Goal: Contribute content: Contribute content

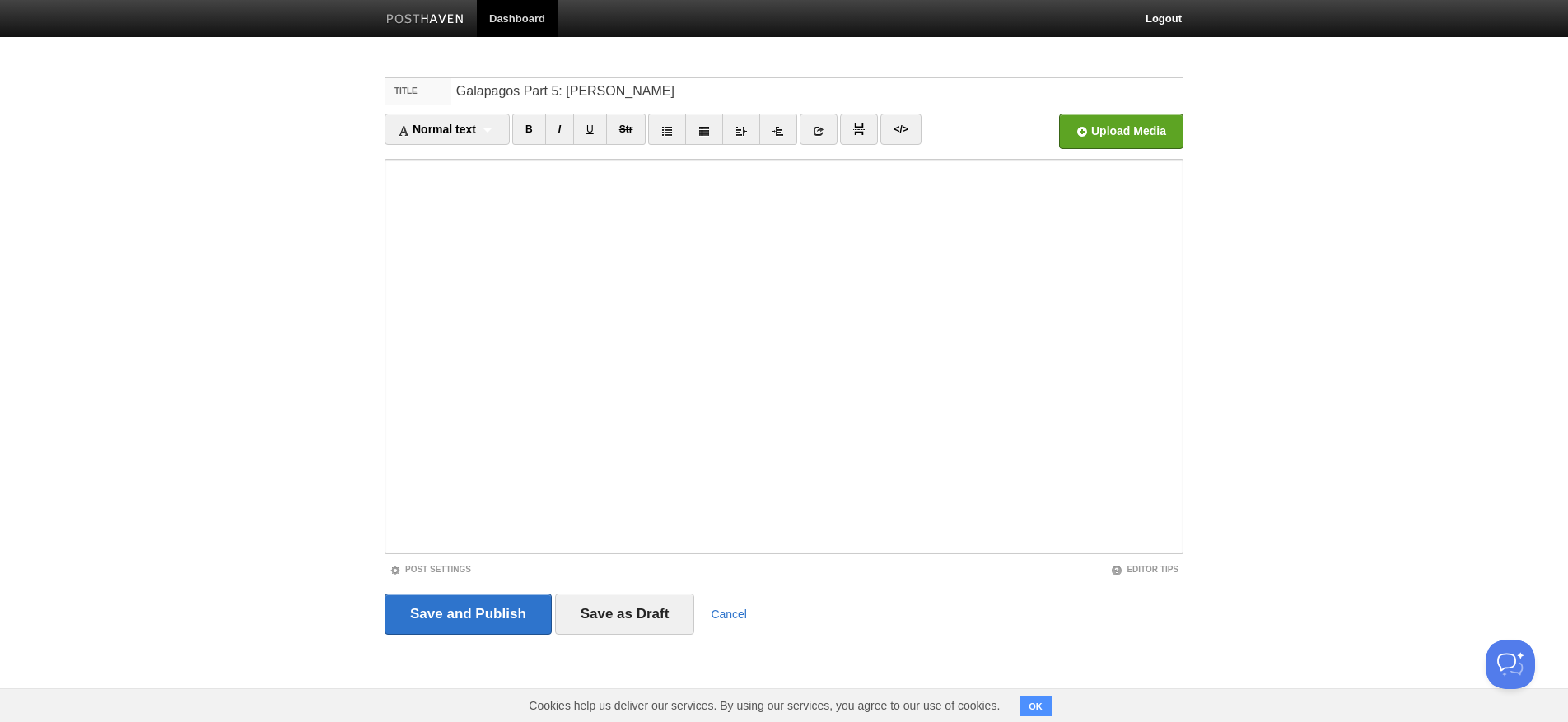
type input "Galapagos Part 5: [PERSON_NAME]"
click at [1163, 132] on input "file" at bounding box center [624, 136] width 1247 height 84
click at [1173, 128] on input "file" at bounding box center [624, 136] width 1247 height 84
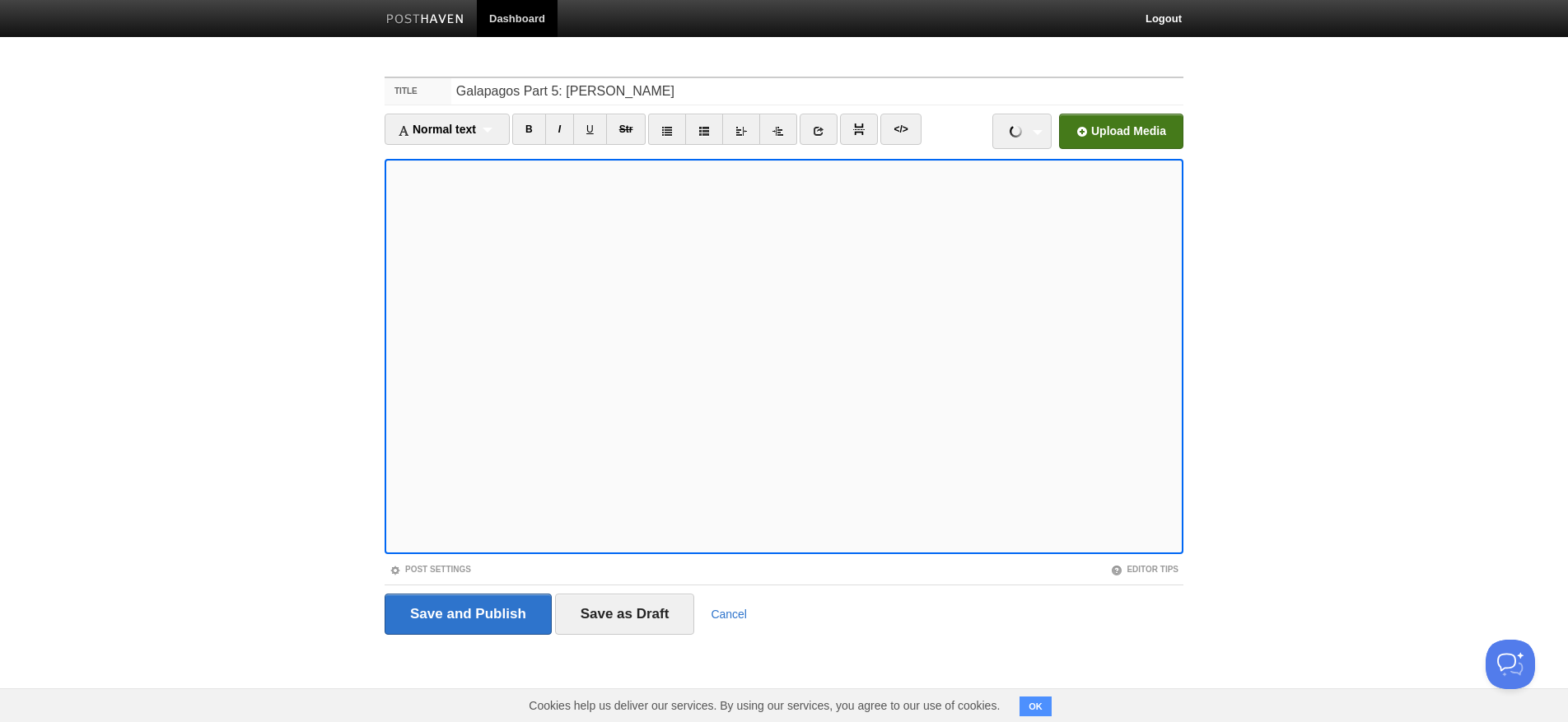
click at [1155, 139] on input "file" at bounding box center [624, 136] width 1247 height 84
click at [1154, 132] on input "file" at bounding box center [624, 136] width 1247 height 84
click at [1165, 126] on input "file" at bounding box center [624, 136] width 1247 height 84
click at [1109, 127] on input "file" at bounding box center [624, 136] width 1247 height 84
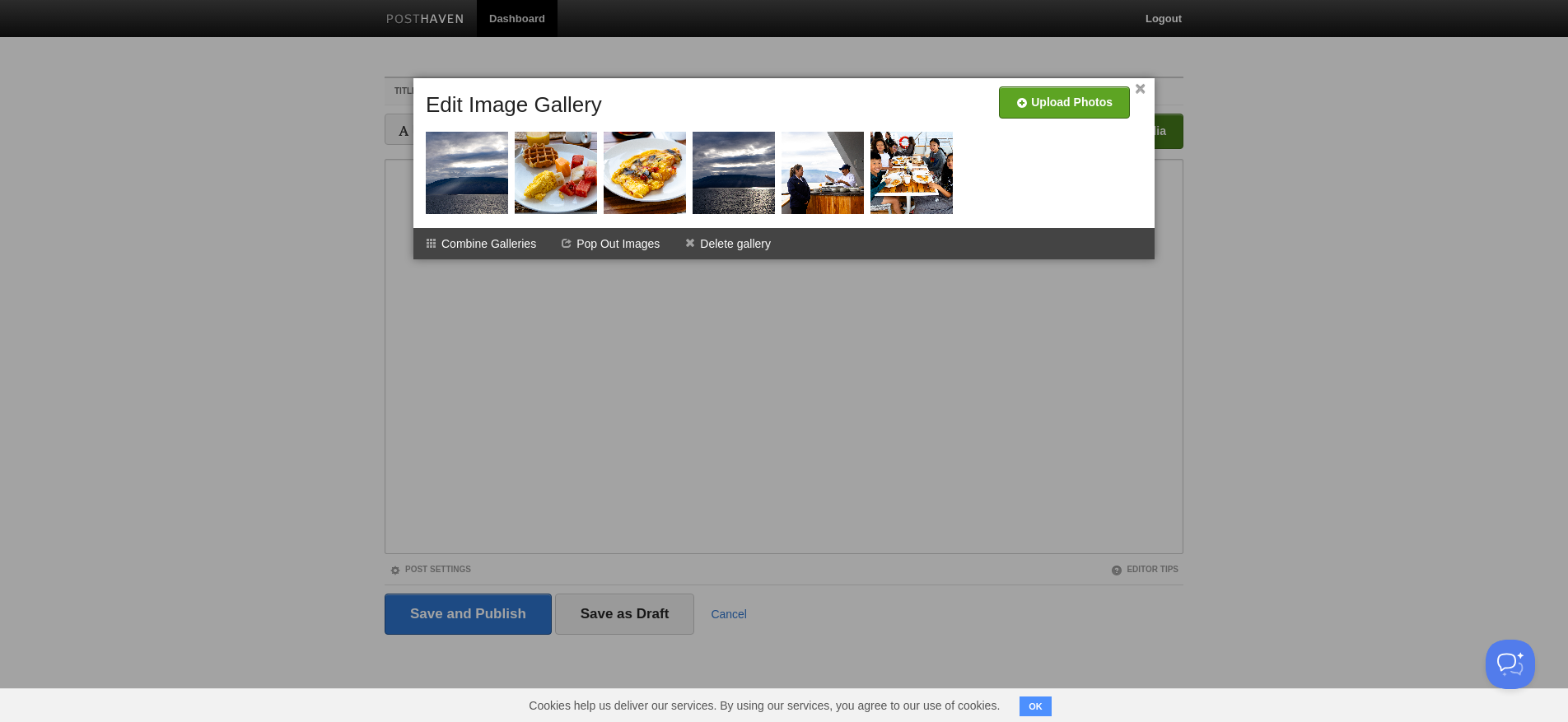
click at [1139, 85] on link "×" at bounding box center [1140, 89] width 11 height 9
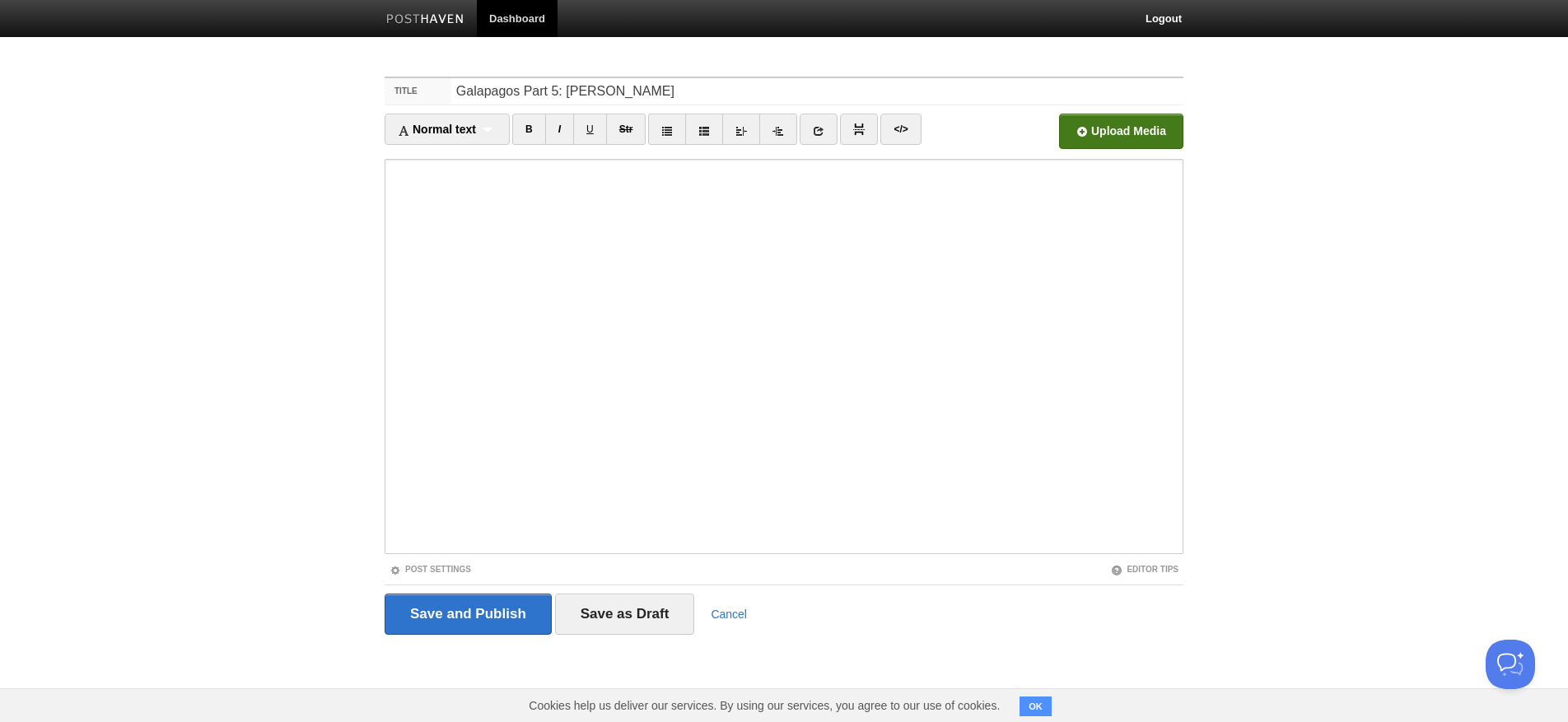
click at [1110, 132] on input "file" at bounding box center [624, 136] width 1247 height 84
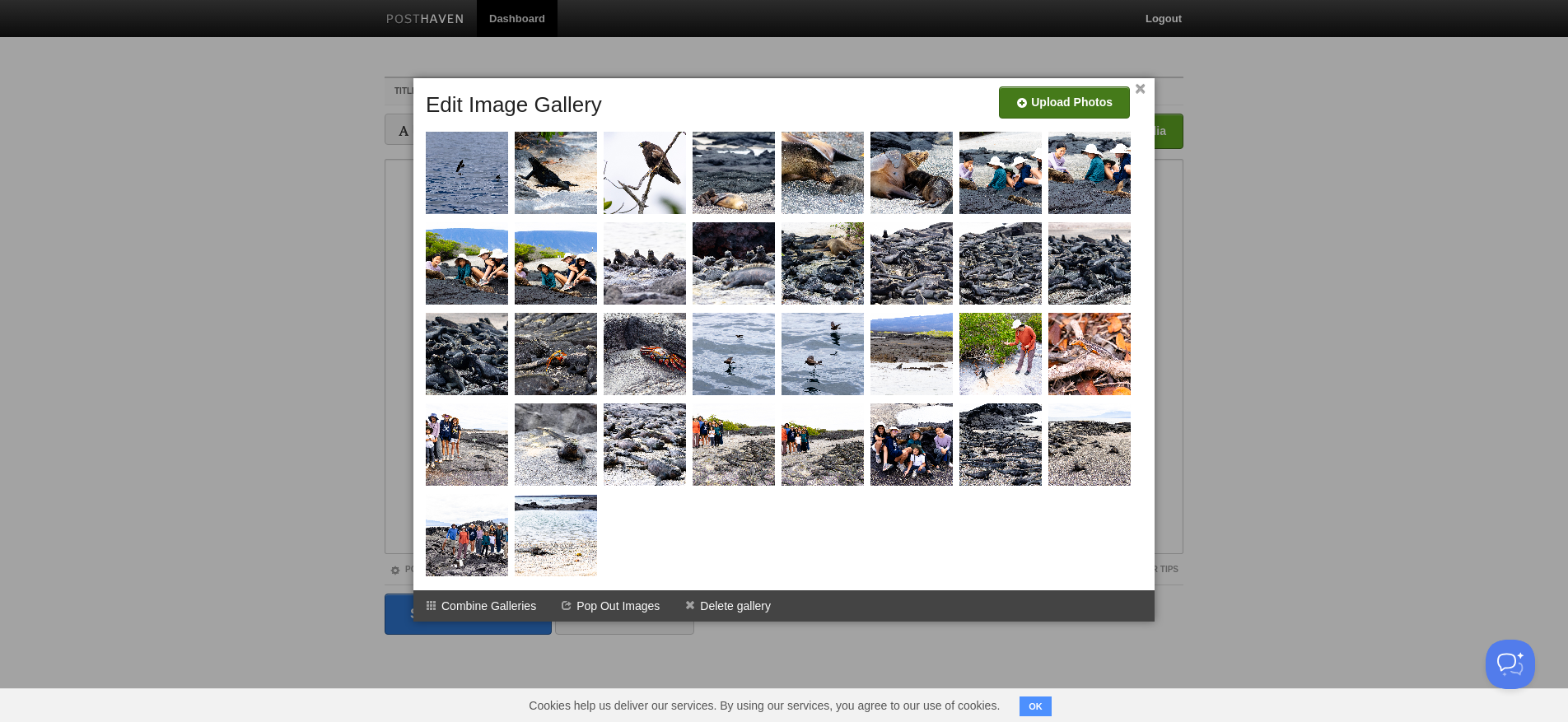
click at [1062, 95] on input "file" at bounding box center [570, 109] width 1247 height 84
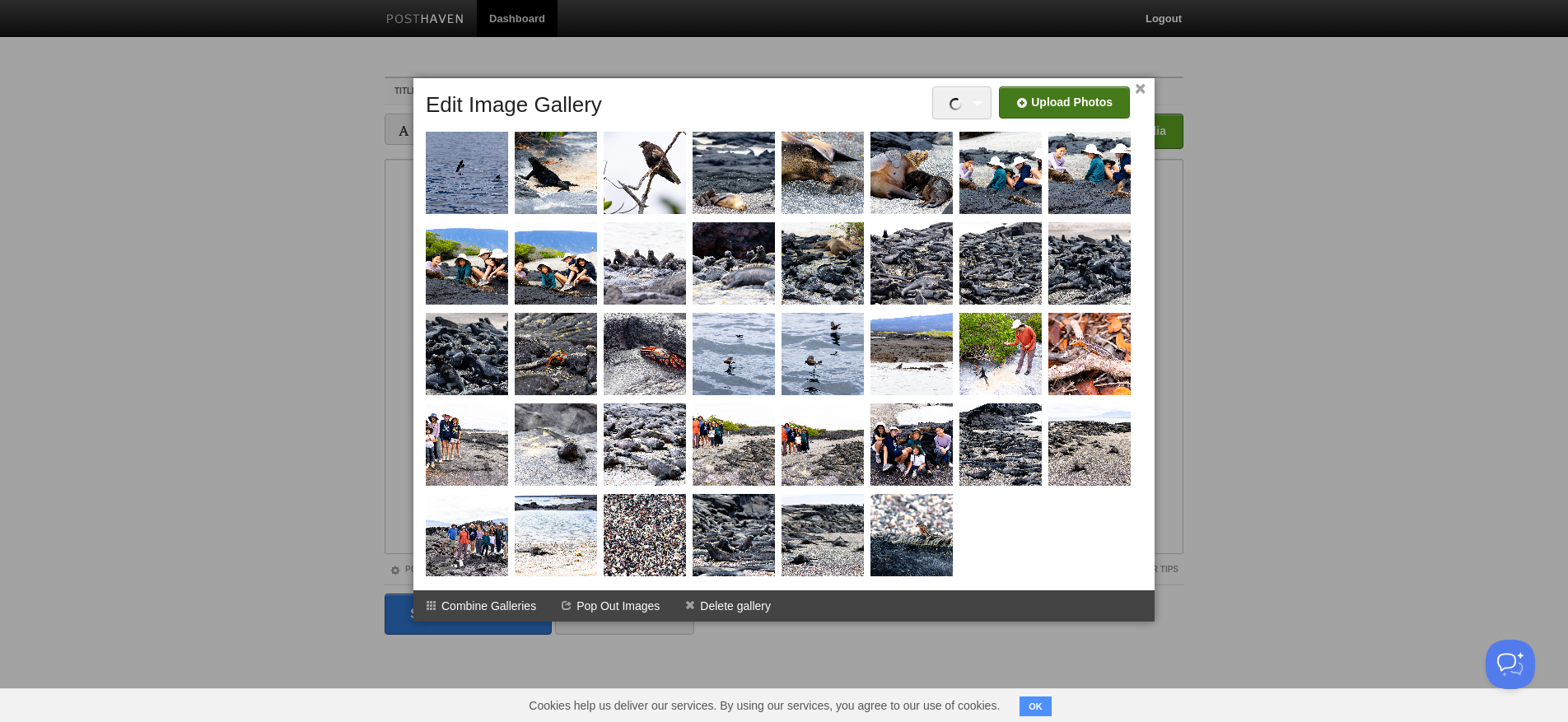
click at [1141, 89] on link "×" at bounding box center [1140, 89] width 11 height 9
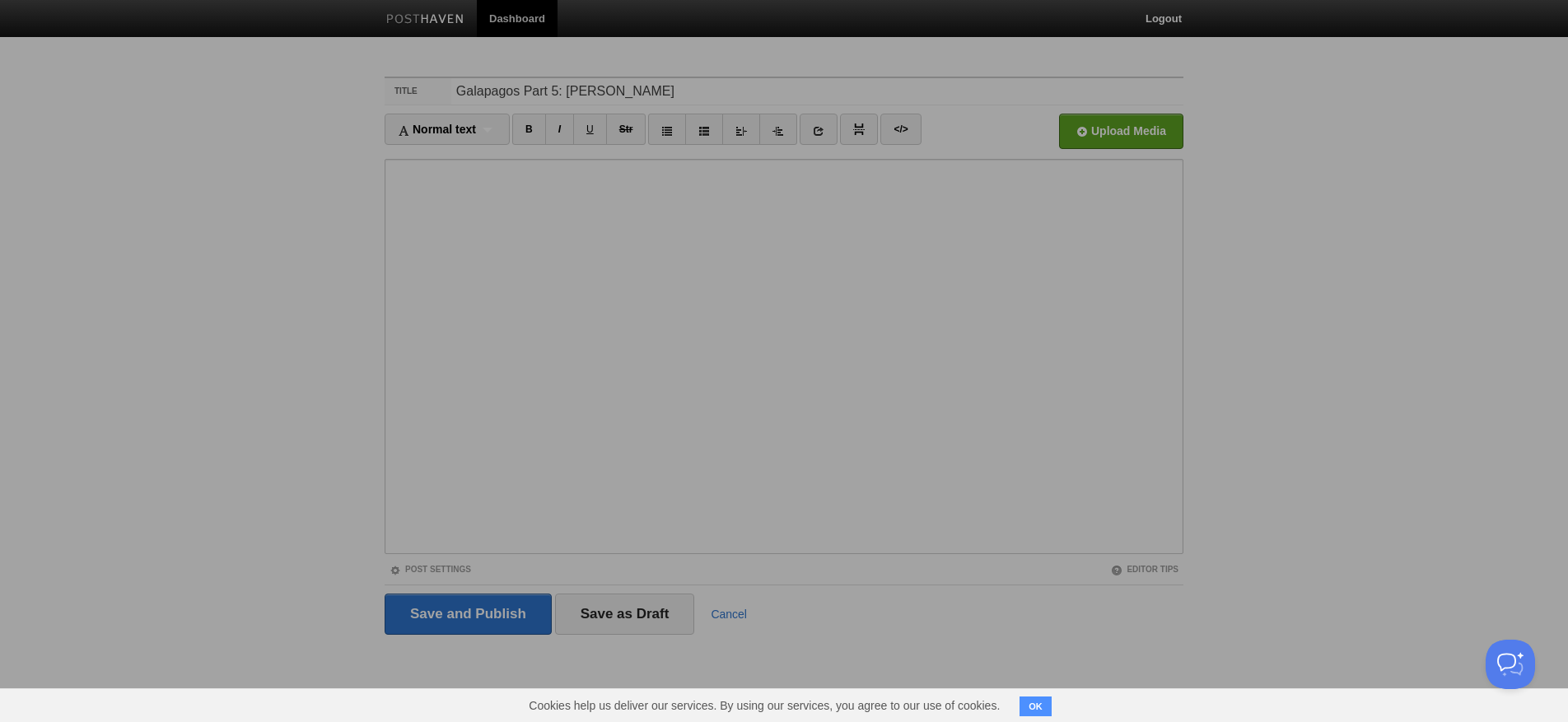
scroll to position [0, 1]
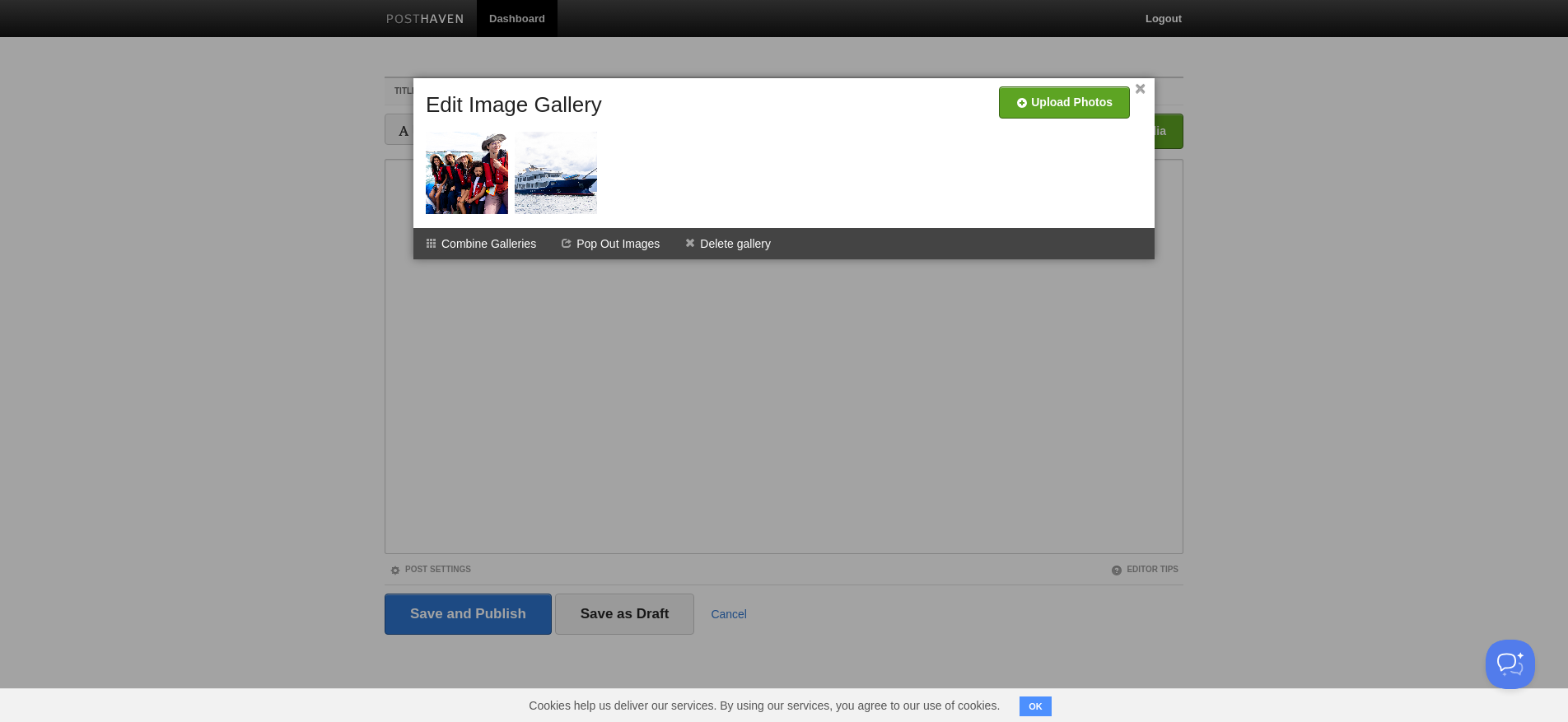
click at [498, 343] on div at bounding box center [784, 361] width 1568 height 722
click at [516, 297] on div at bounding box center [784, 361] width 1568 height 722
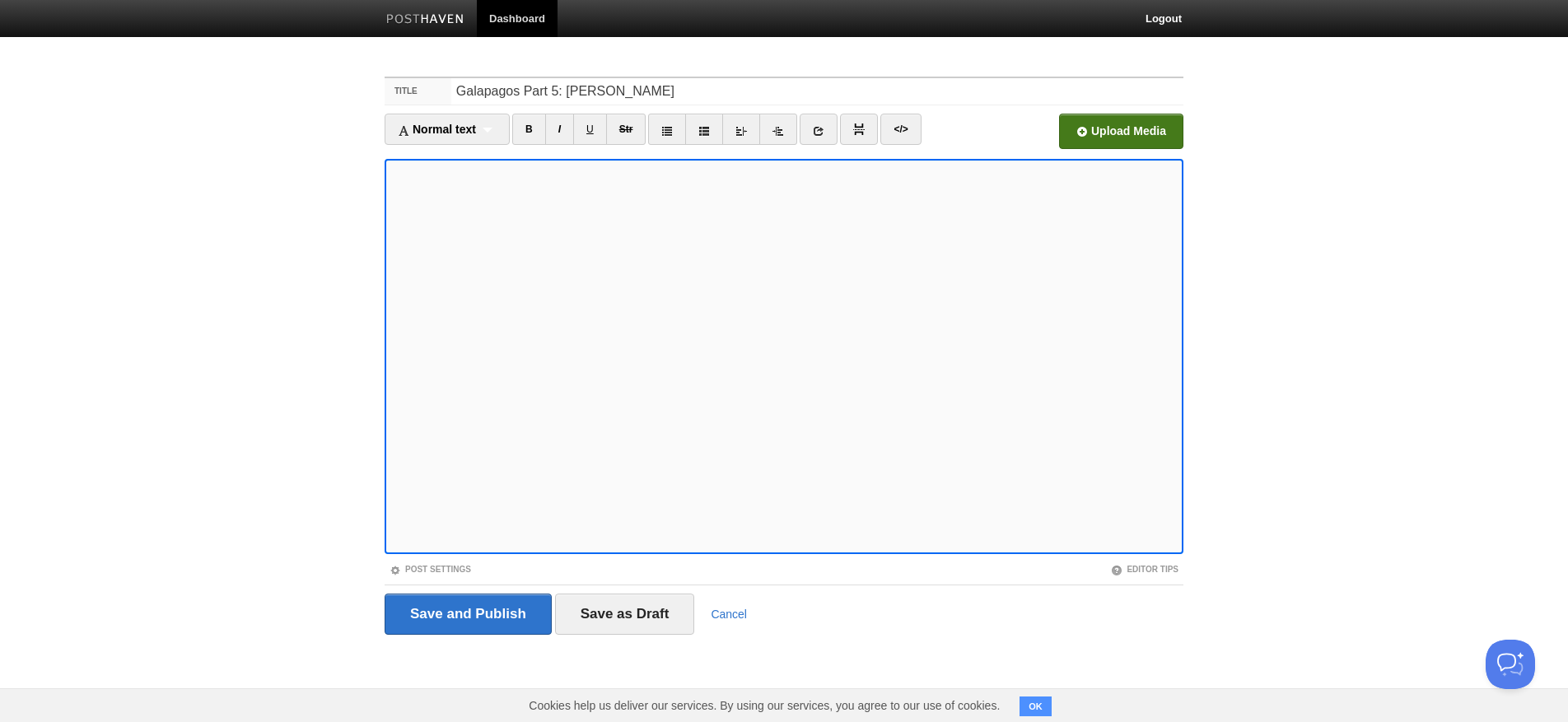
click at [1137, 115] on input "file" at bounding box center [624, 136] width 1247 height 84
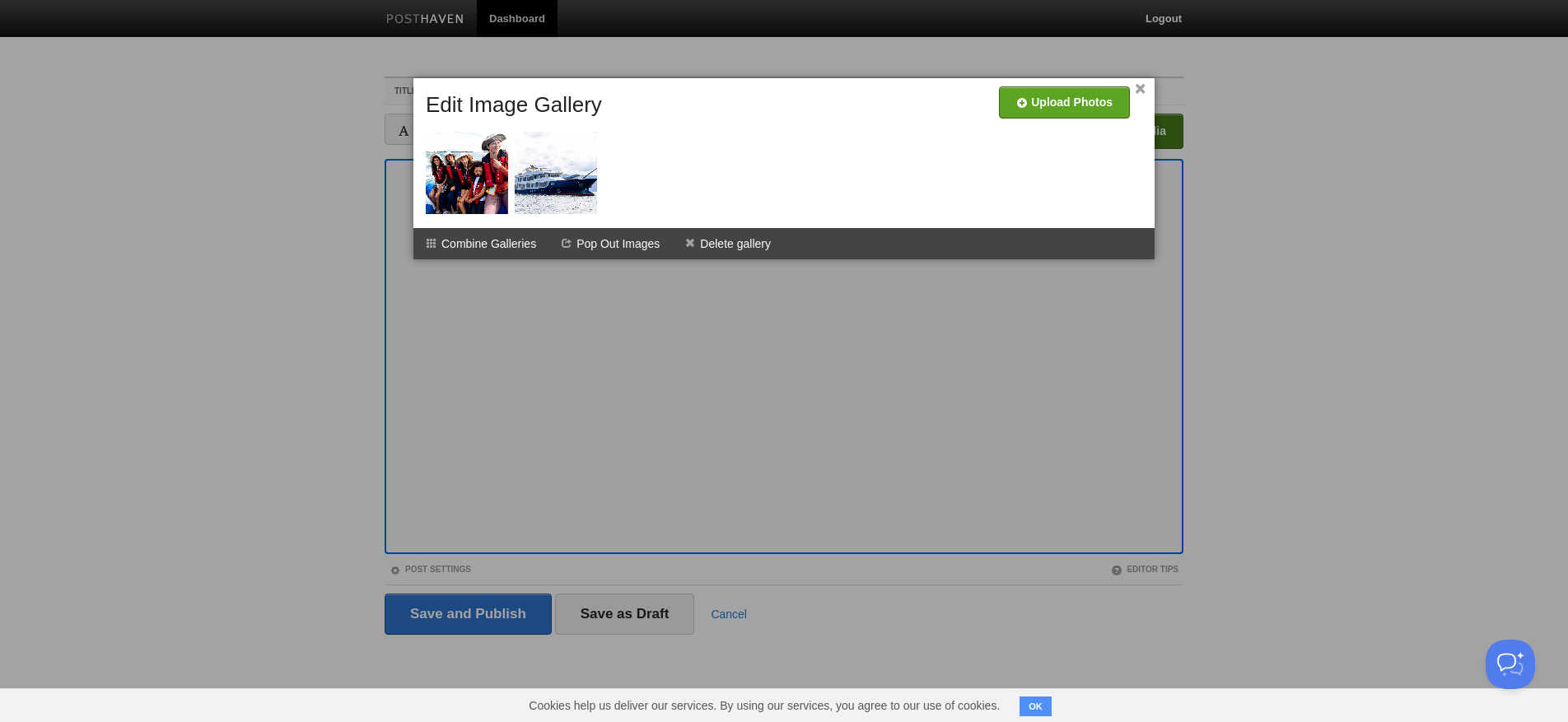
scroll to position [0, 1]
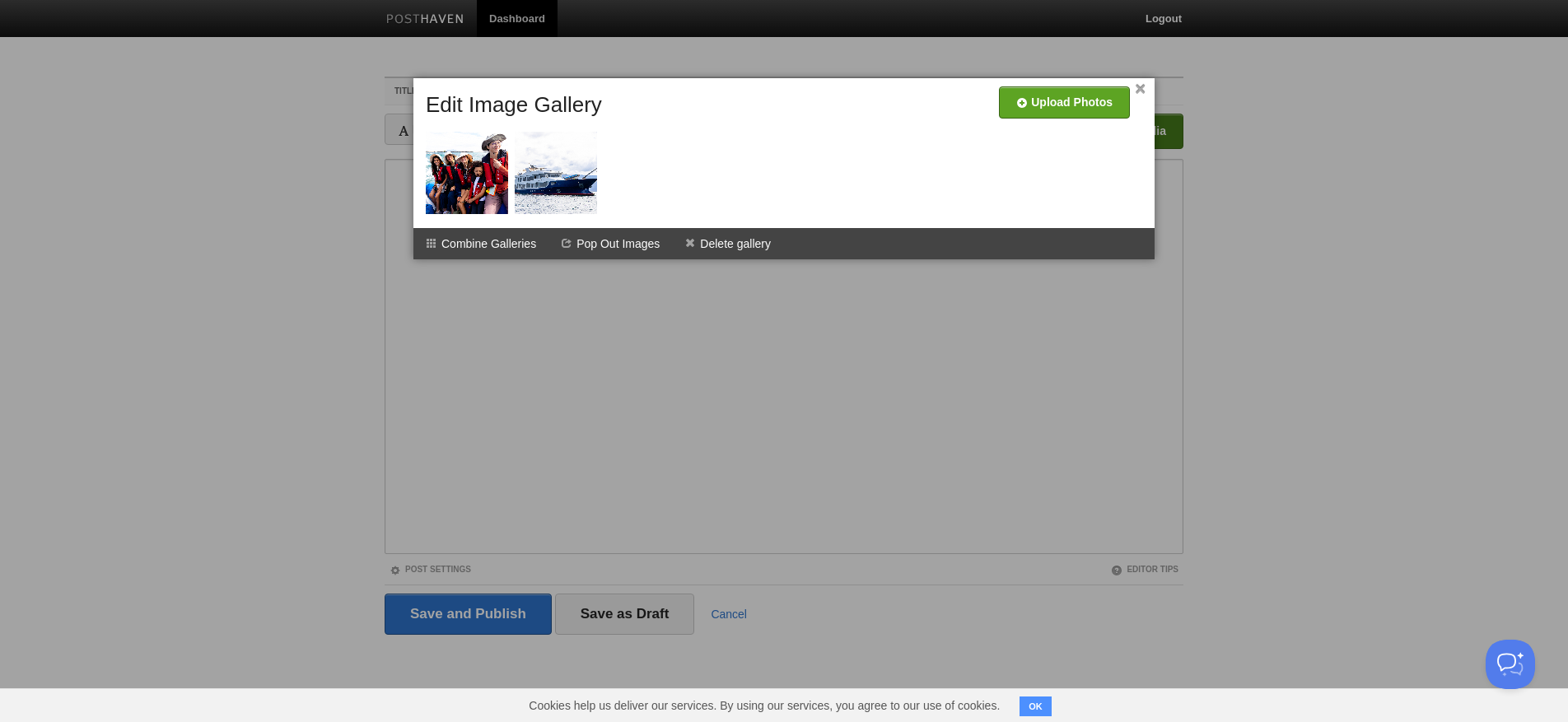
click at [1135, 87] on link "×" at bounding box center [1140, 89] width 11 height 9
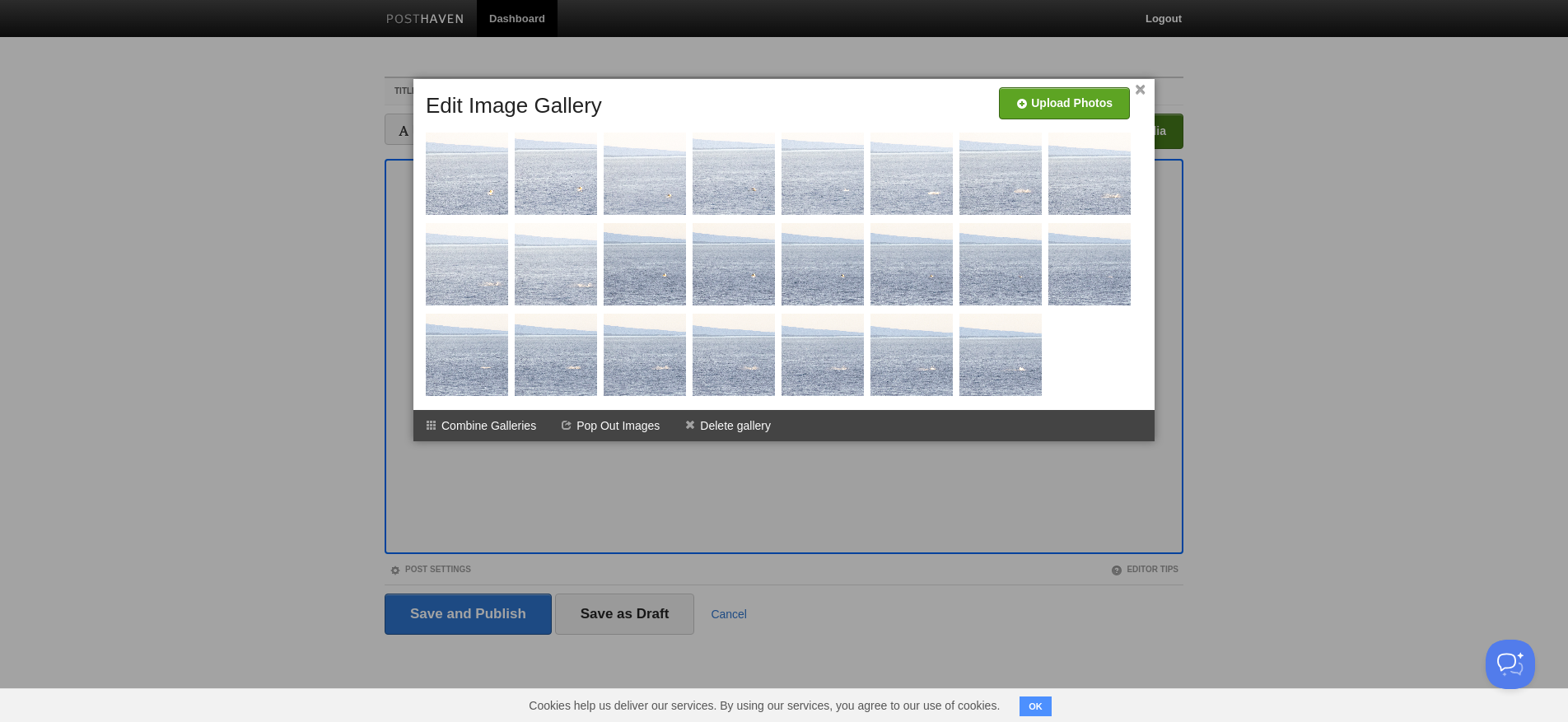
click at [425, 512] on div at bounding box center [784, 361] width 1568 height 722
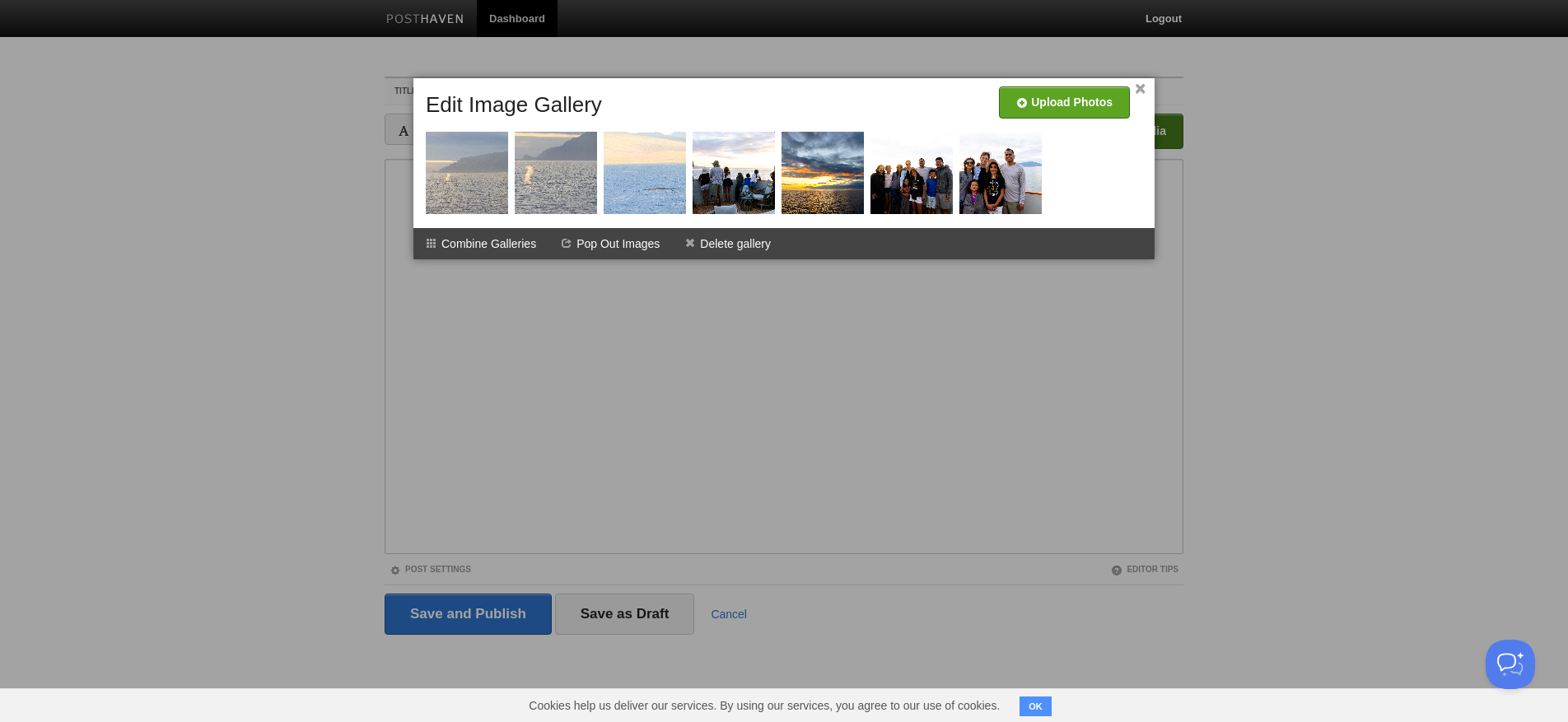
scroll to position [2, 0]
click at [1091, 96] on input "file" at bounding box center [570, 109] width 1247 height 84
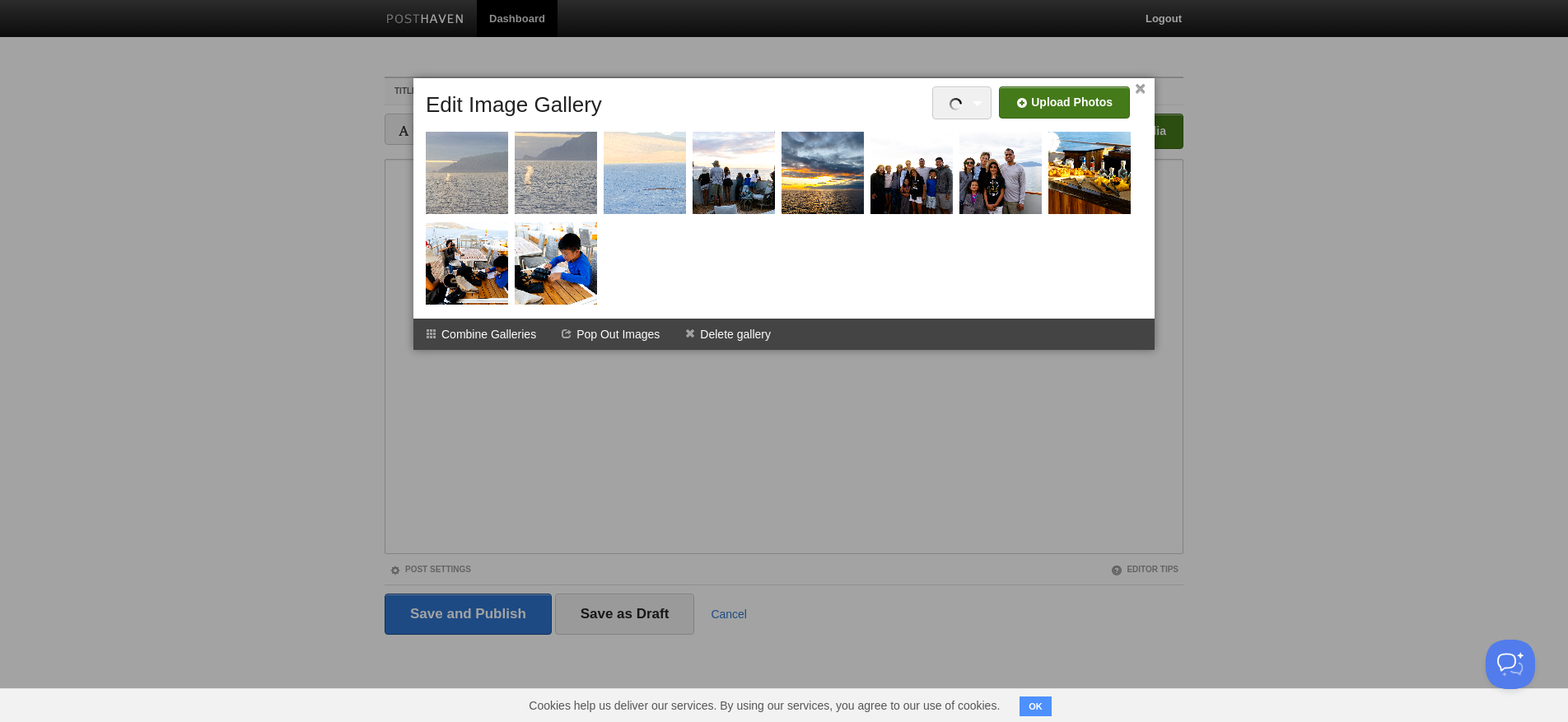
click at [1140, 86] on link "×" at bounding box center [1140, 89] width 11 height 9
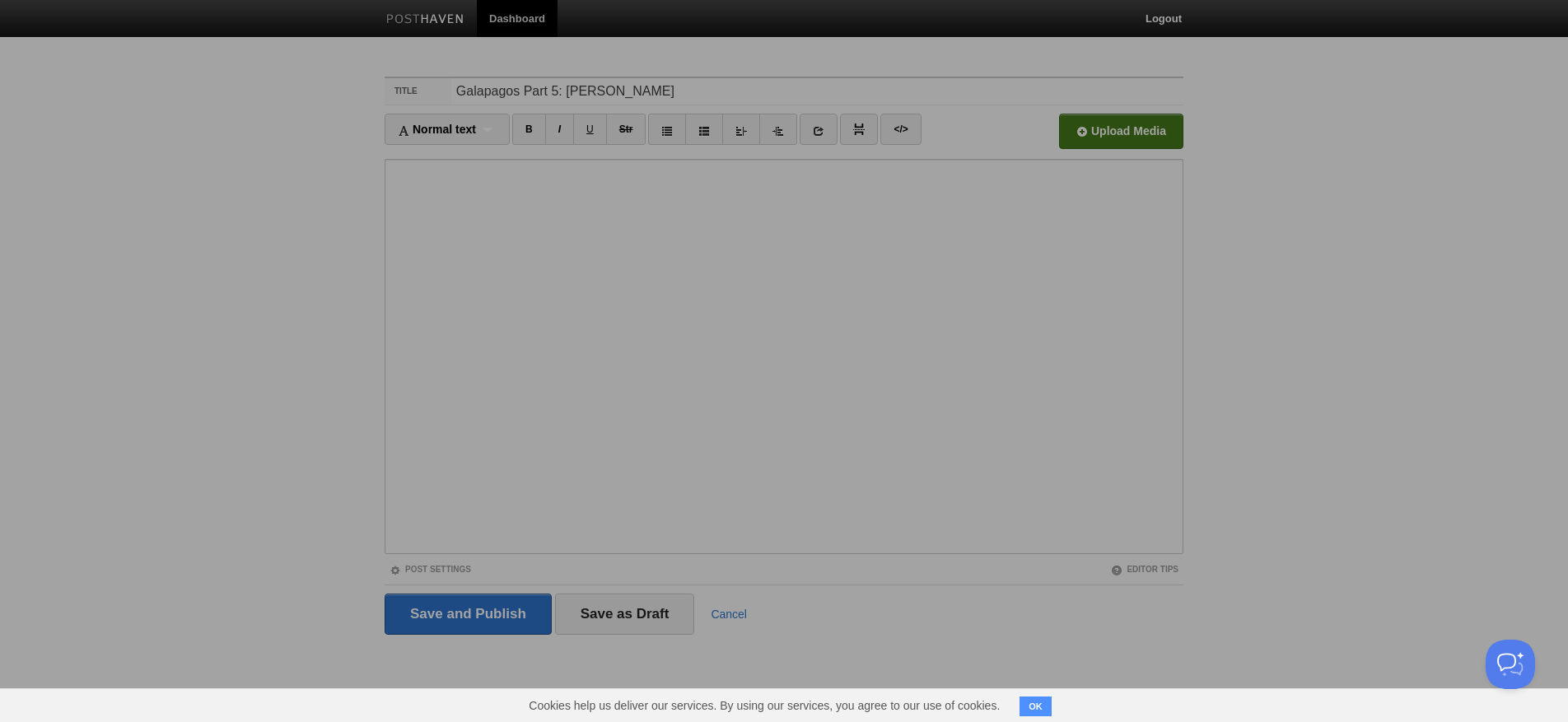
scroll to position [0, 0]
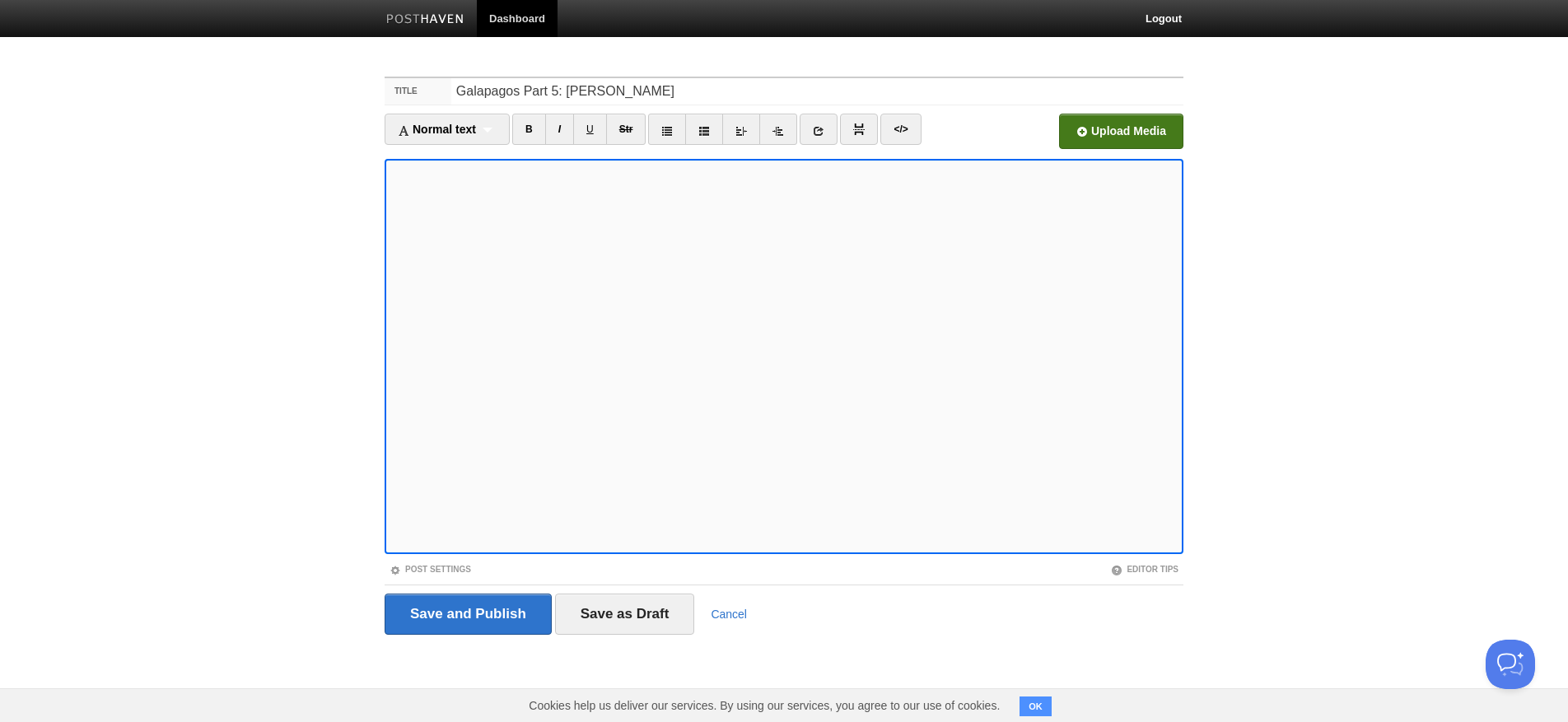
click at [1127, 127] on input "file" at bounding box center [624, 136] width 1247 height 84
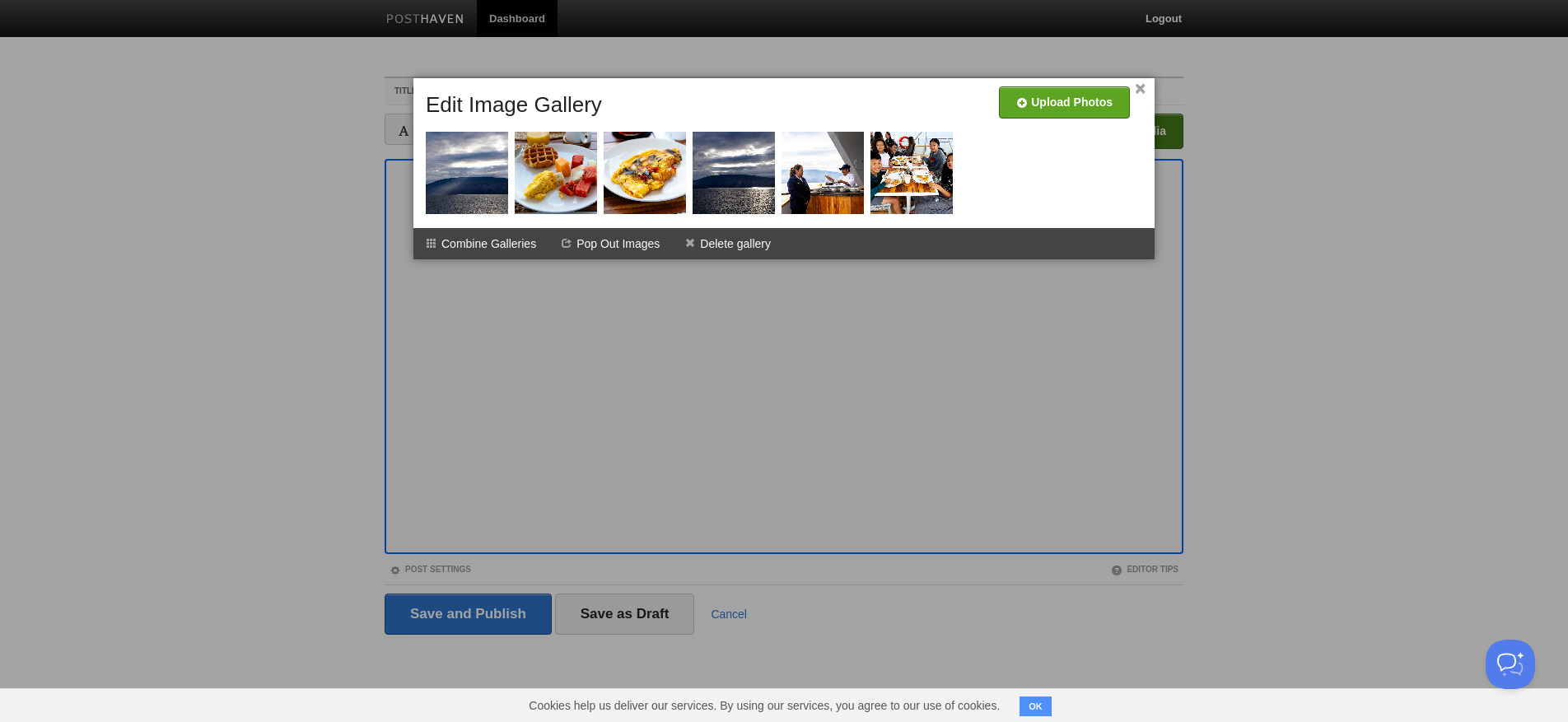
scroll to position [1, 0]
click at [1135, 85] on link "×" at bounding box center [1140, 89] width 11 height 9
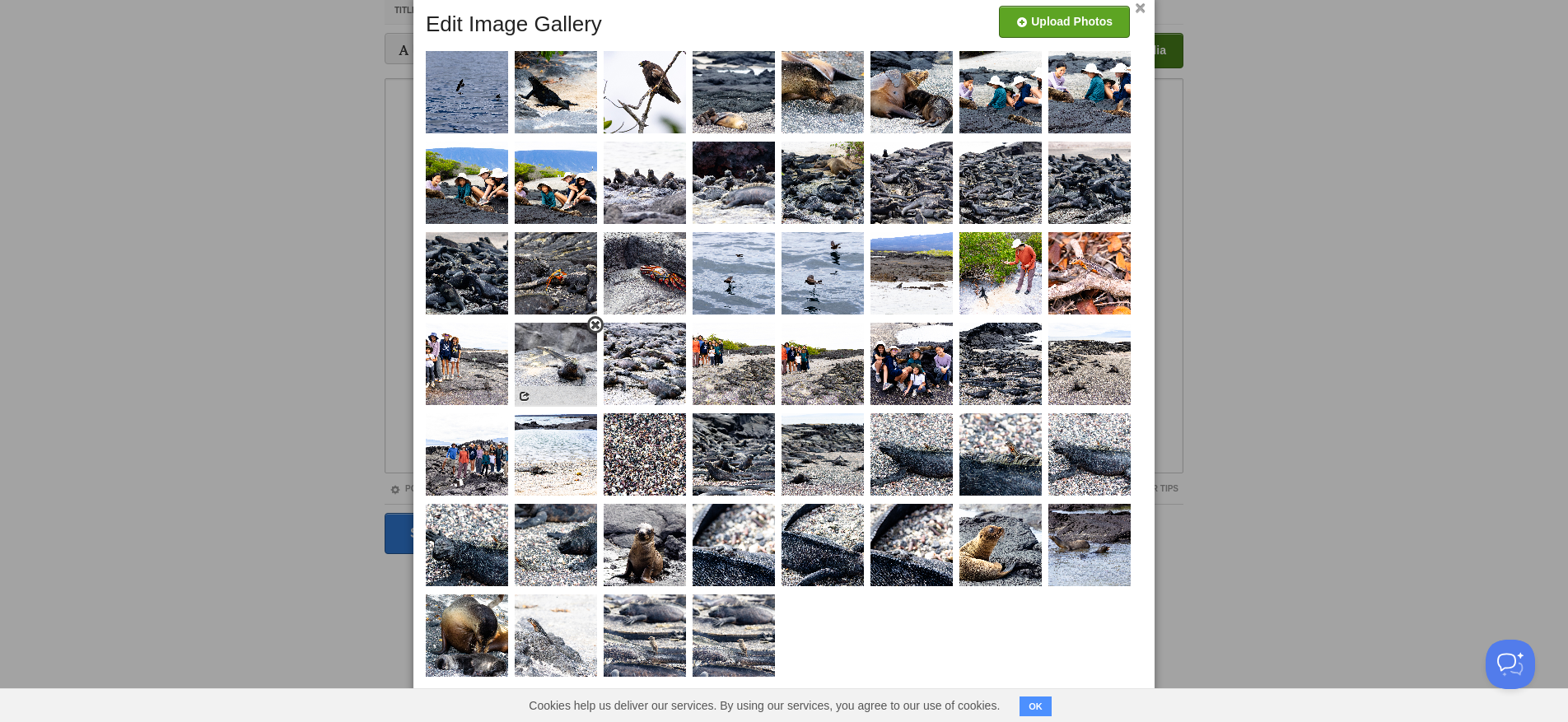
scroll to position [0, 0]
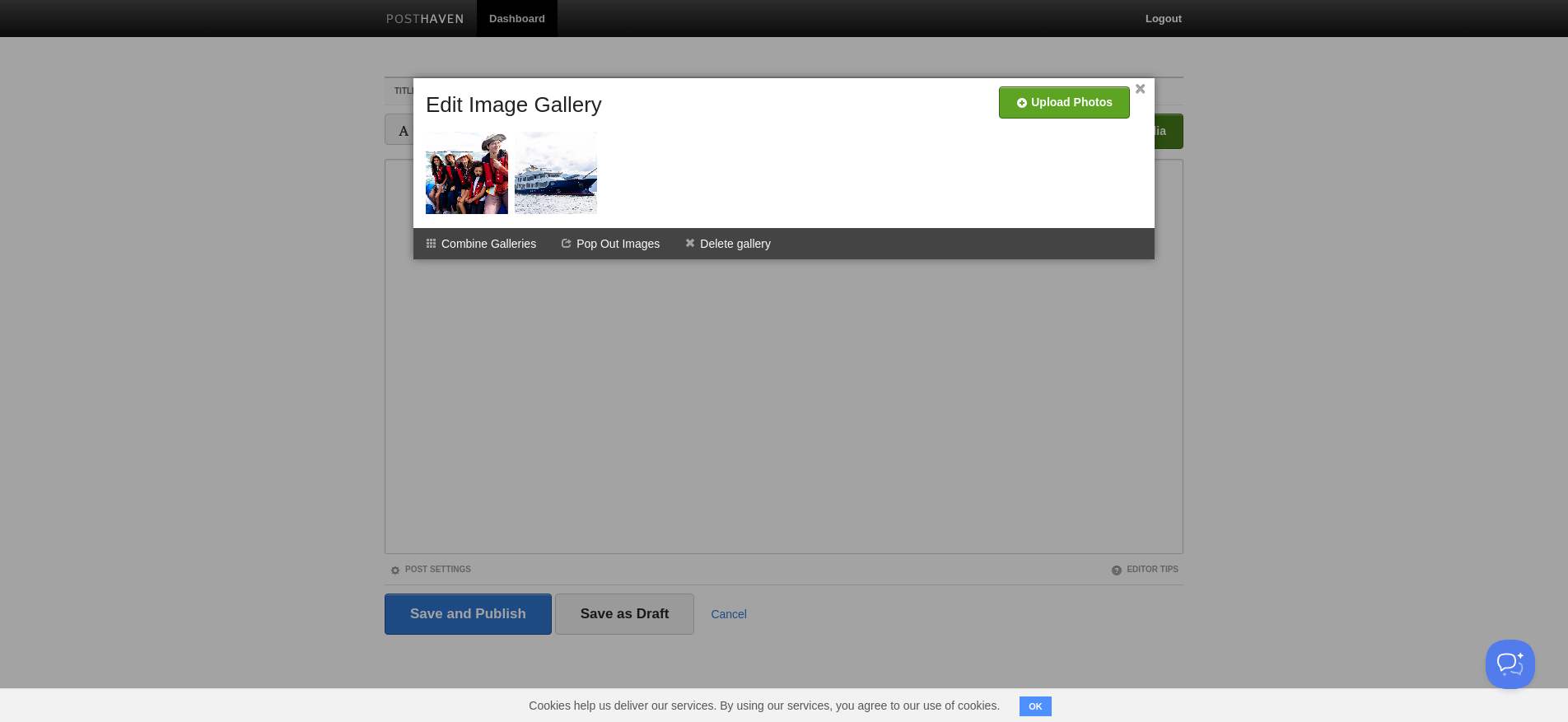
click at [485, 355] on div at bounding box center [784, 361] width 1568 height 722
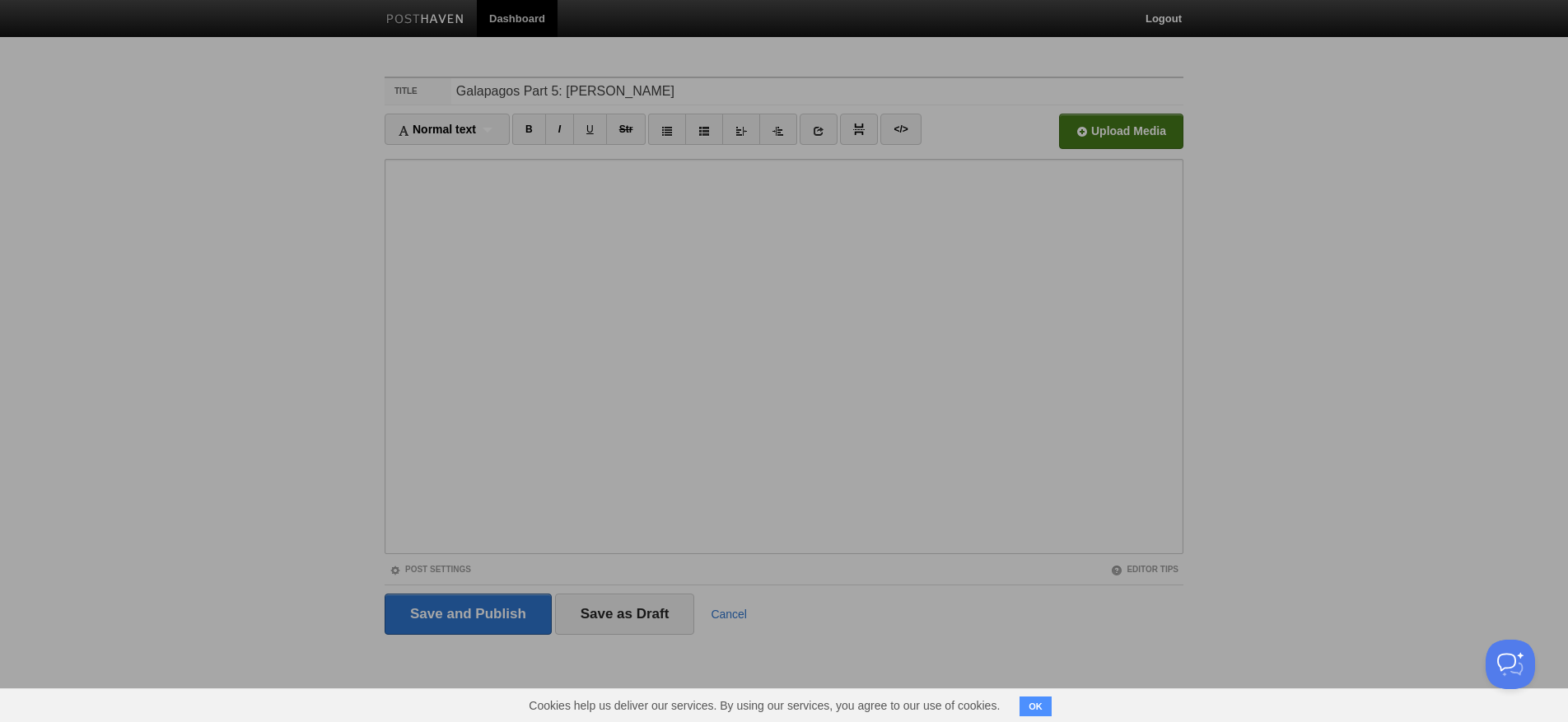
drag, startPoint x: 507, startPoint y: 345, endPoint x: 1051, endPoint y: 185, distance: 567.0
click at [507, 345] on div at bounding box center [784, 361] width 1568 height 722
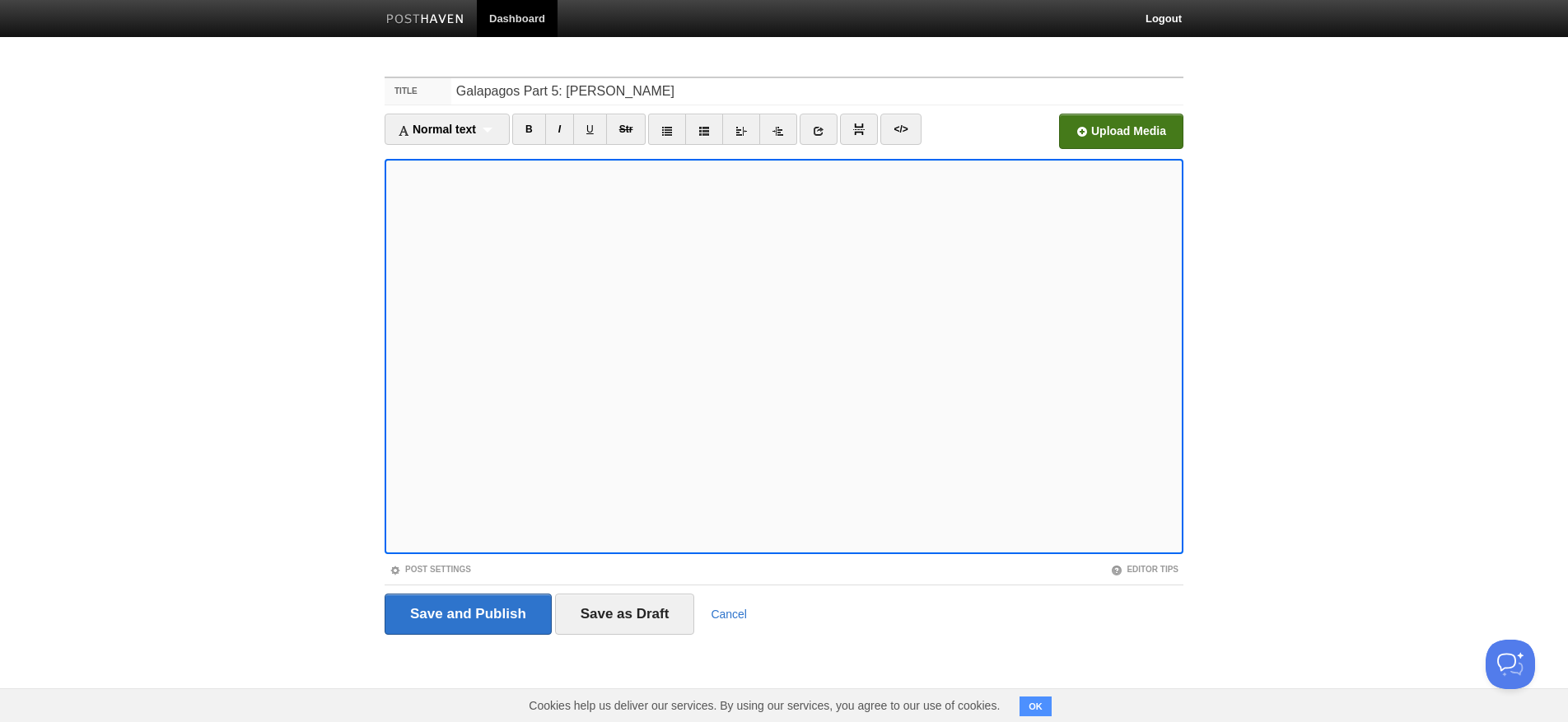
click at [1128, 139] on input "file" at bounding box center [624, 136] width 1247 height 84
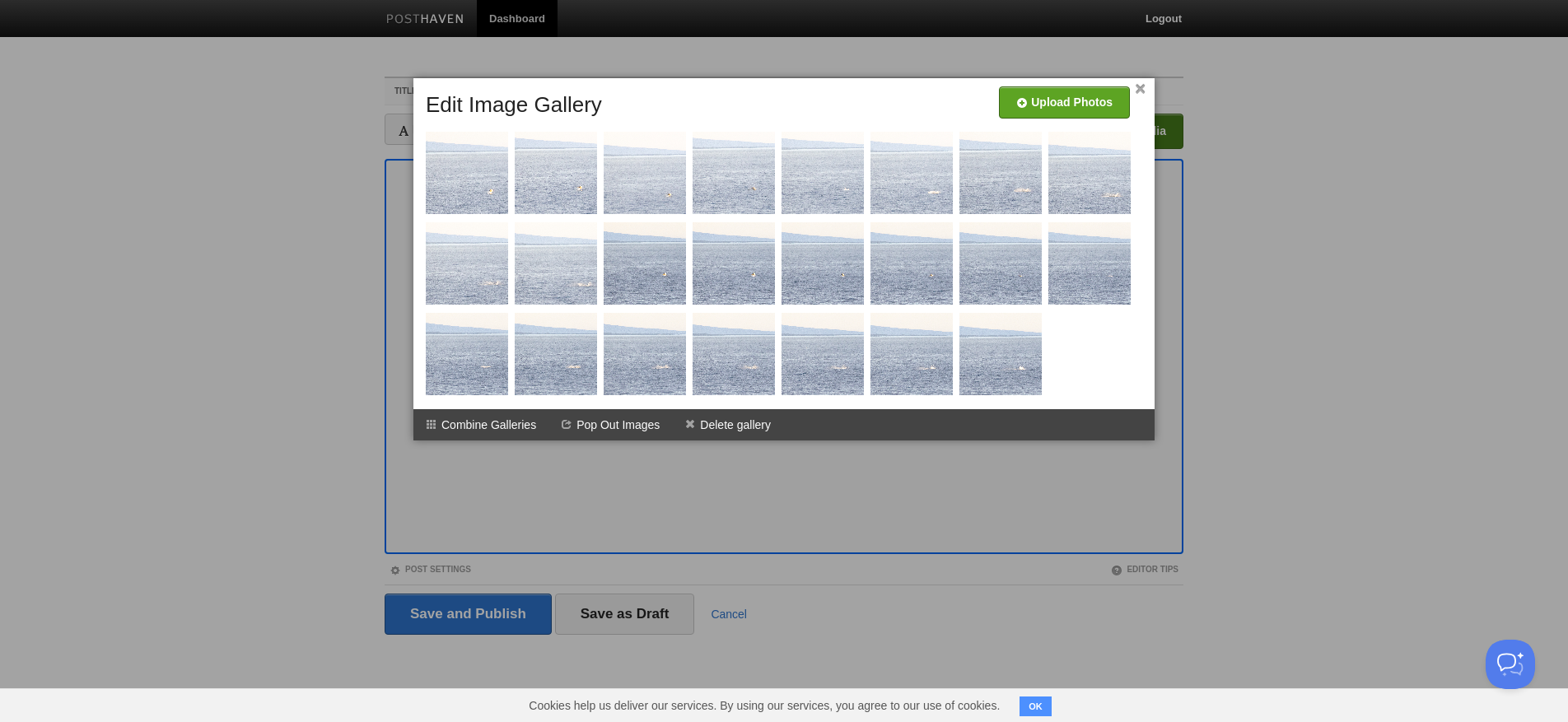
click at [399, 310] on div at bounding box center [784, 361] width 1568 height 722
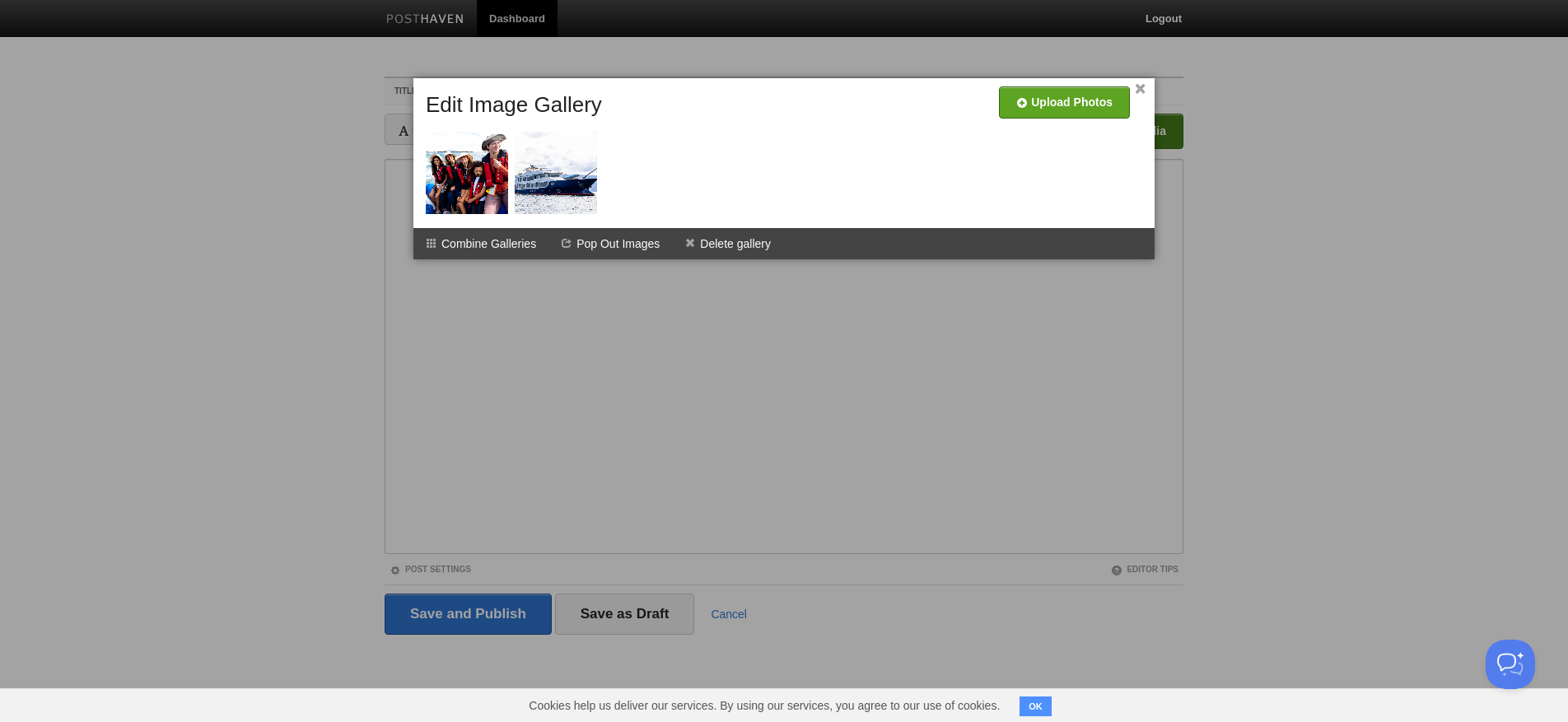
drag, startPoint x: 572, startPoint y: 336, endPoint x: 518, endPoint y: 311, distance: 59.5
click at [565, 333] on div at bounding box center [784, 361] width 1568 height 722
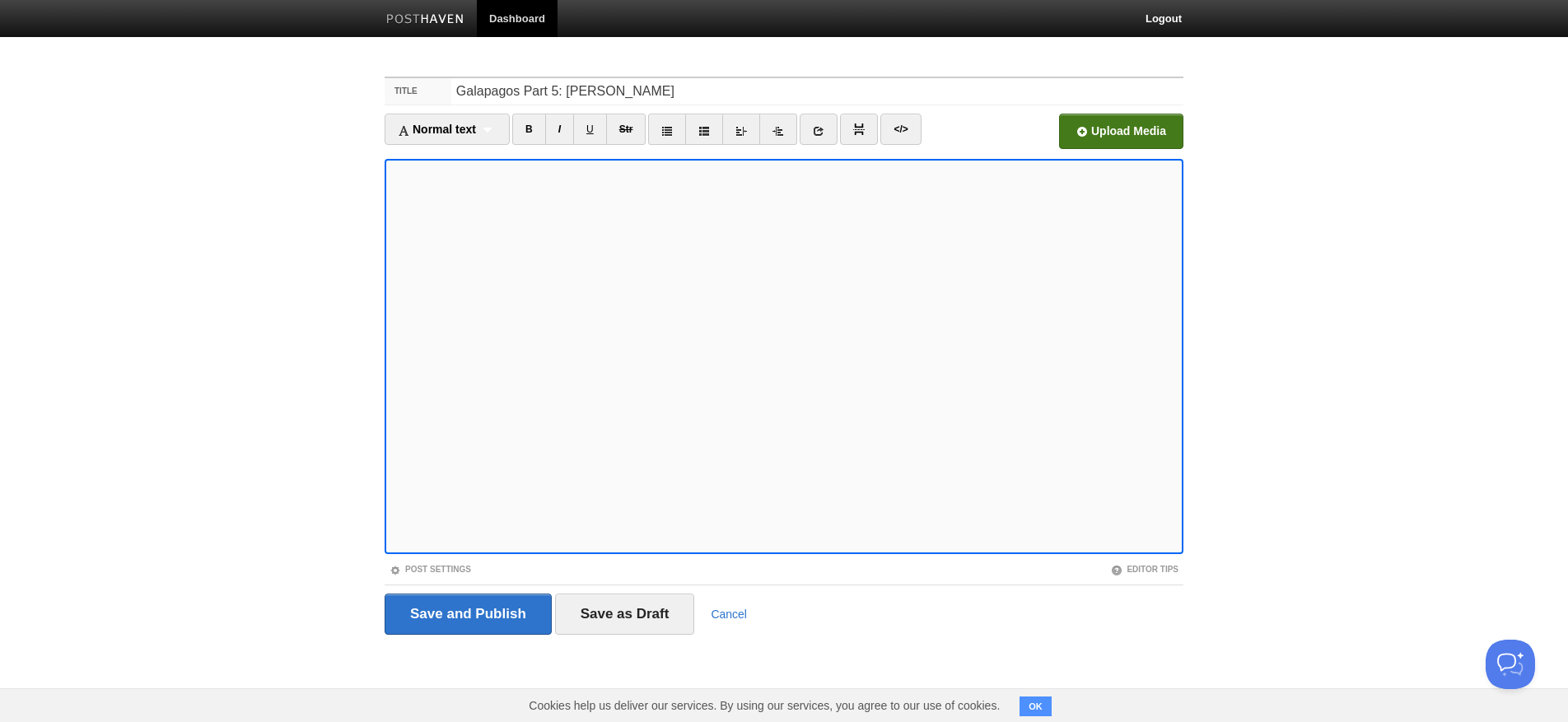
click at [1149, 133] on input "file" at bounding box center [624, 136] width 1247 height 84
click at [1156, 124] on input "file" at bounding box center [624, 136] width 1247 height 84
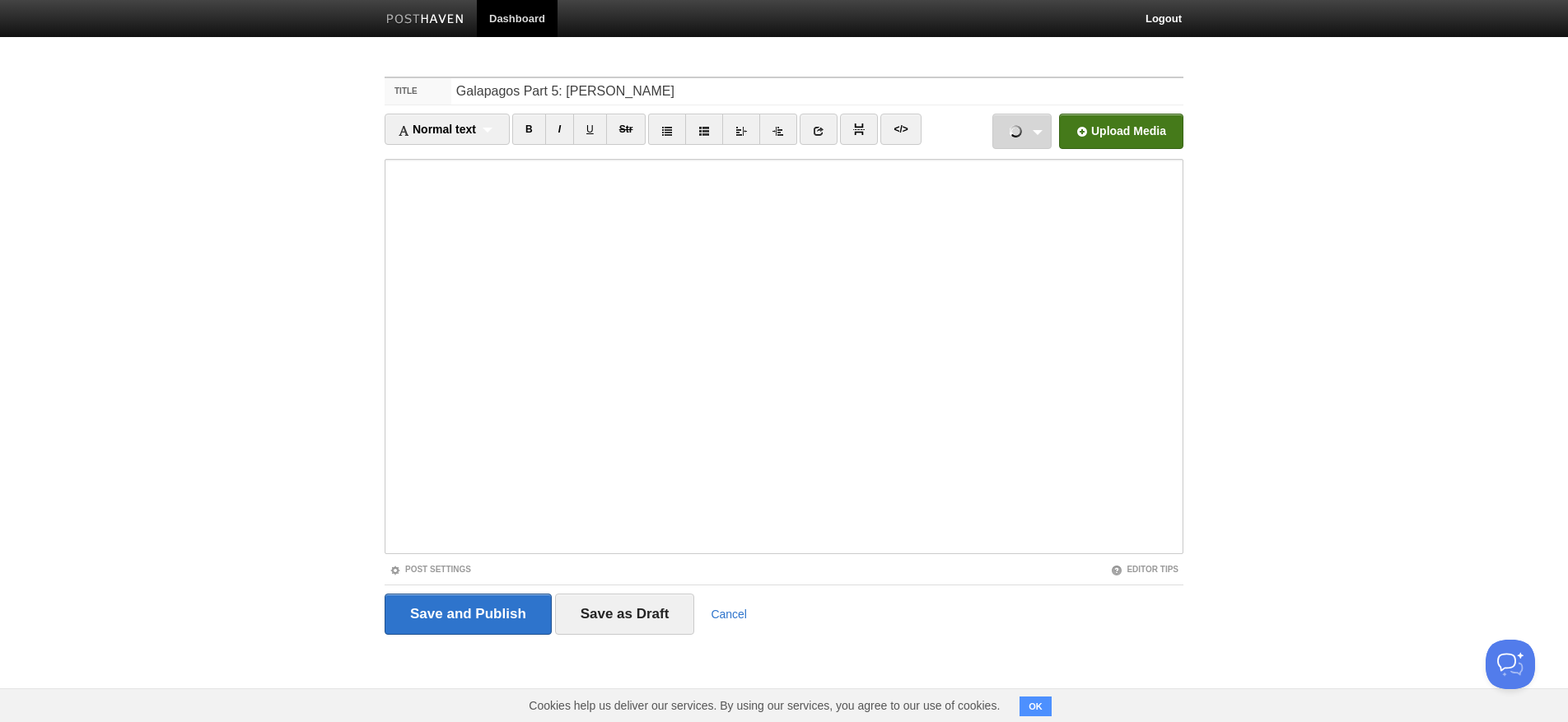
click at [1029, 125] on link "20250807-P8070355.jpg 6.23 MB Cancel 20250807-P8070392.mp4 41.36 MB Cancel" at bounding box center [1022, 132] width 60 height 35
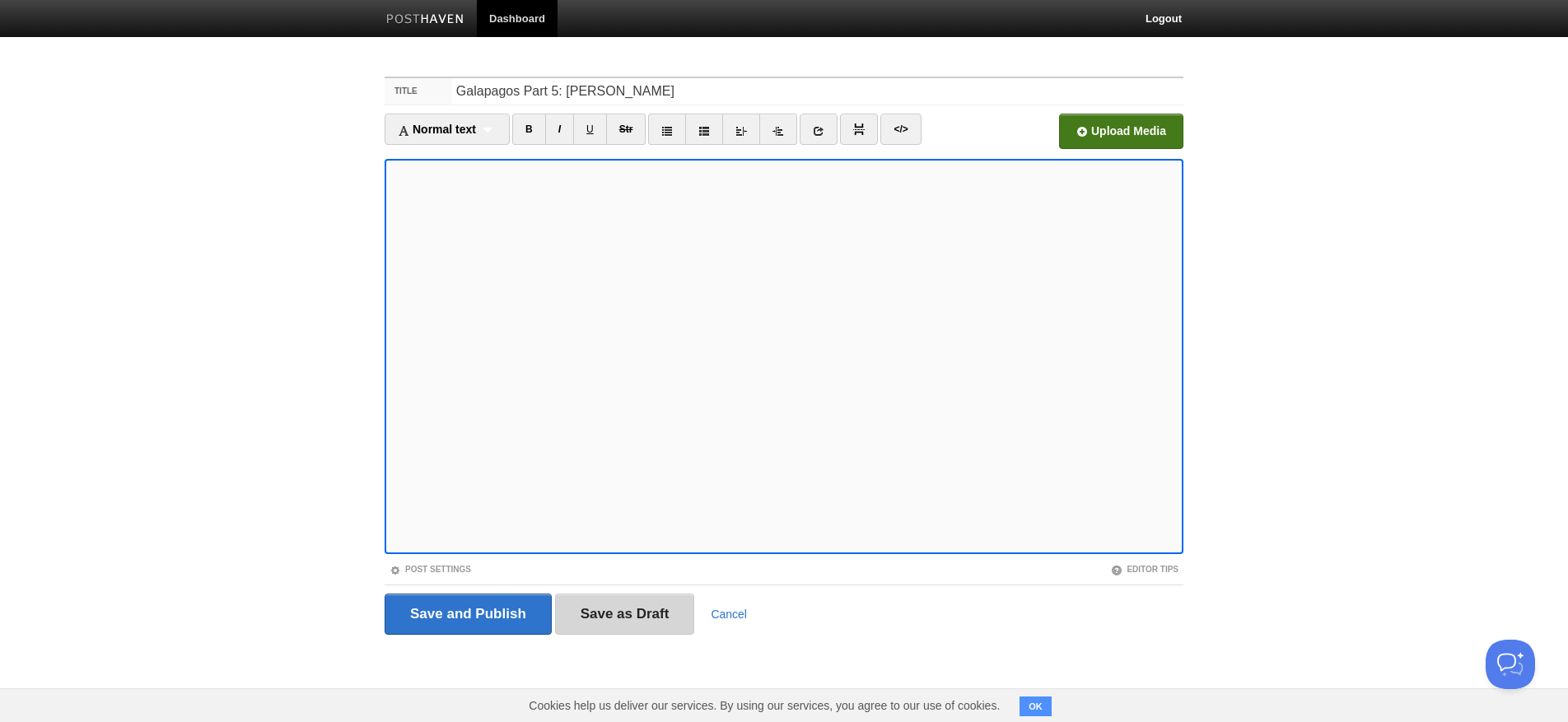
click at [613, 612] on input "Save as Draft" at bounding box center [626, 614] width 140 height 41
